Goal: Information Seeking & Learning: Find specific fact

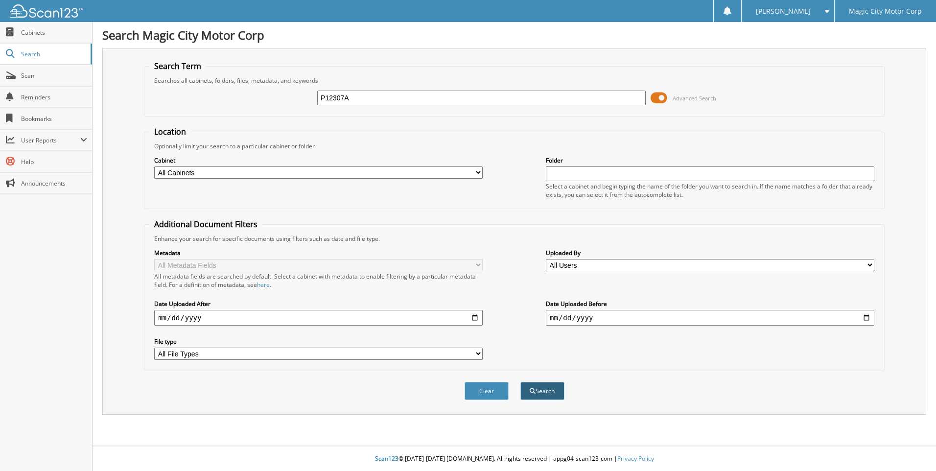
type input "P12307A"
click at [552, 390] on button "Search" at bounding box center [542, 391] width 44 height 18
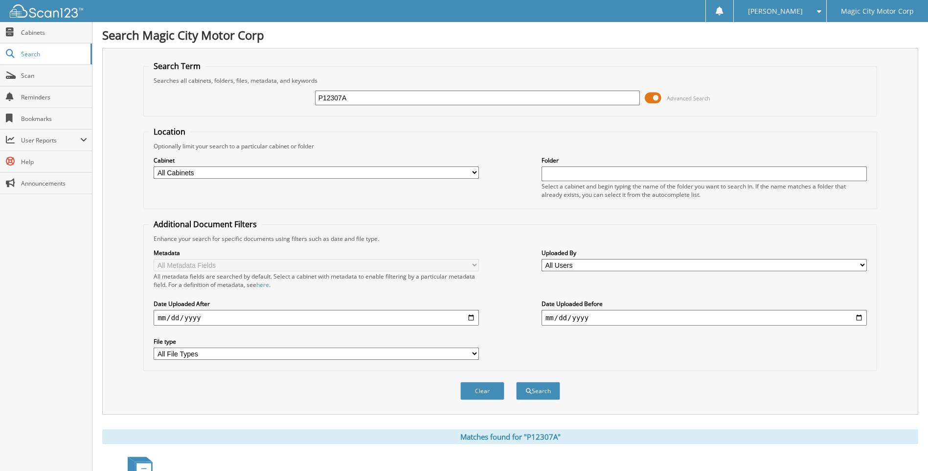
scroll to position [76, 0]
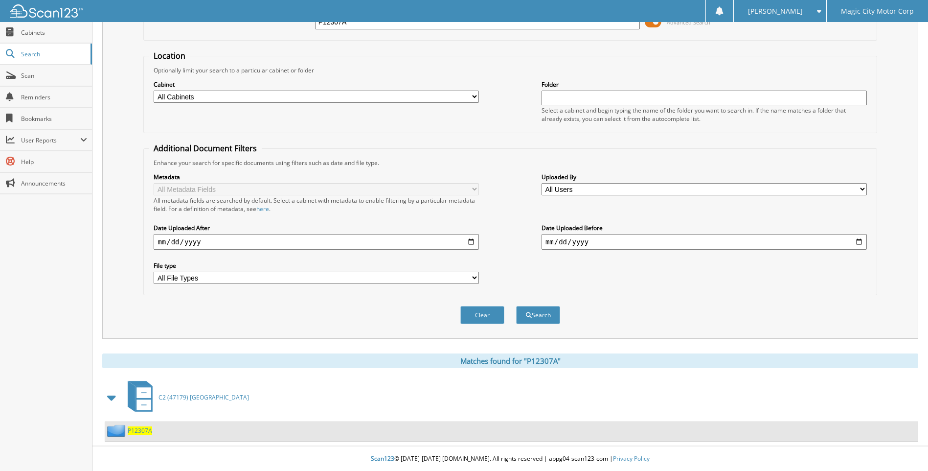
click at [135, 431] on span "P12307A" at bounding box center [140, 430] width 24 height 8
